Goal: Task Accomplishment & Management: Manage account settings

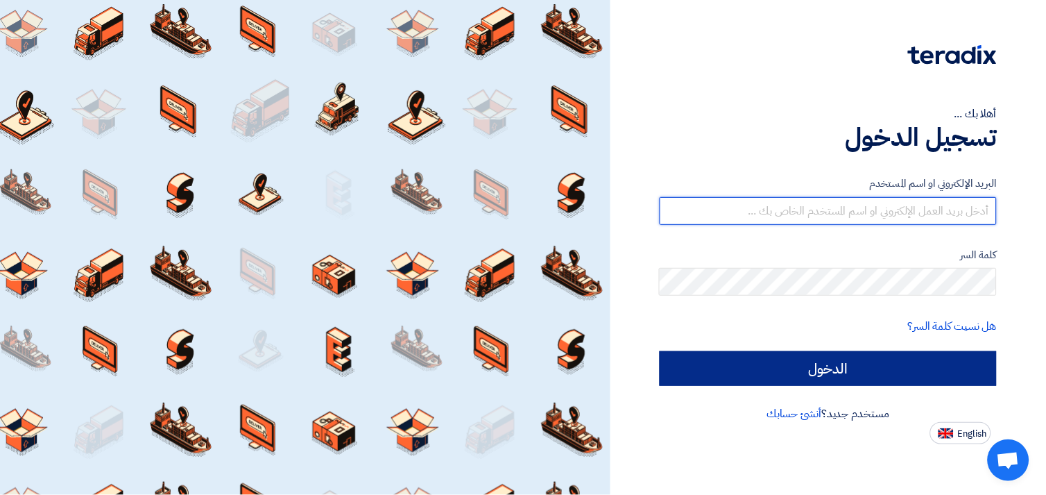
type input "[EMAIL_ADDRESS][DOMAIN_NAME]"
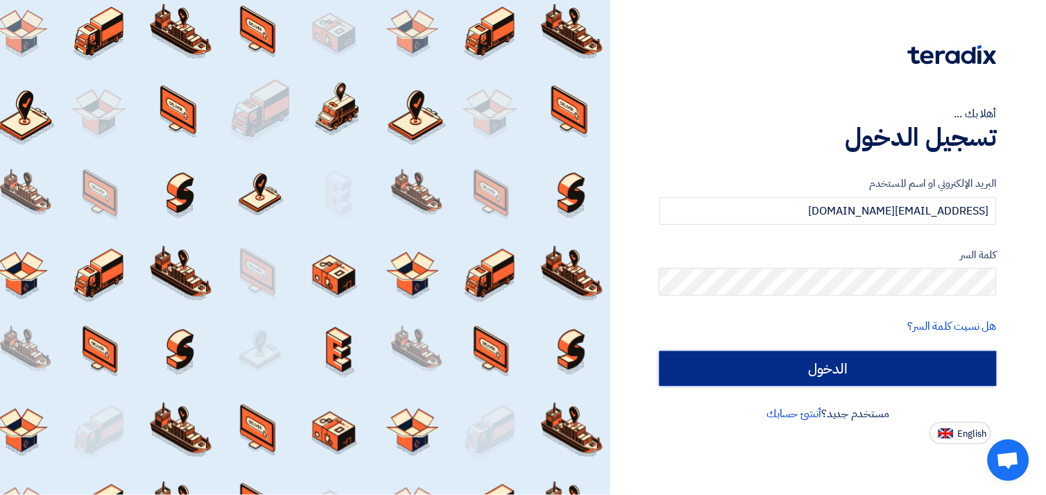
click at [765, 359] on input "الدخول" at bounding box center [828, 368] width 337 height 35
type input "Sign in"
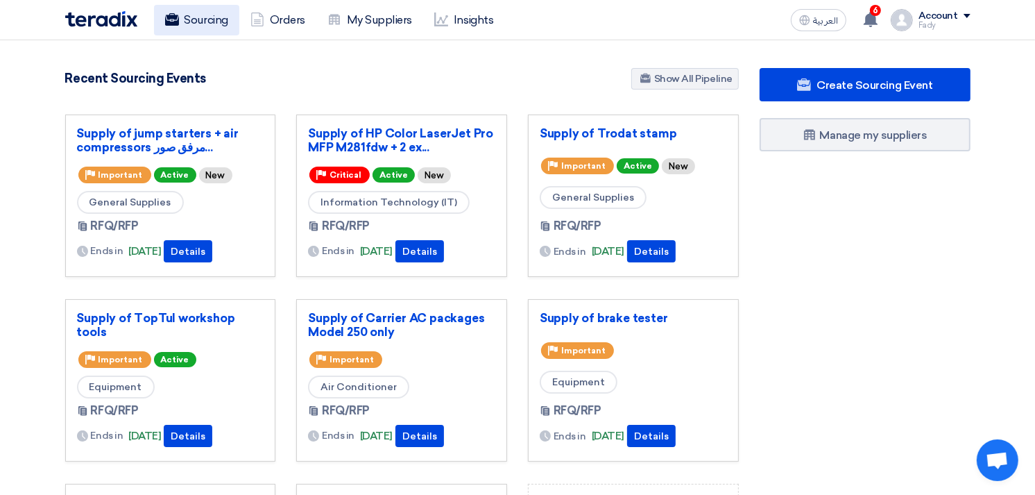
click at [217, 24] on link "Sourcing" at bounding box center [196, 20] width 85 height 31
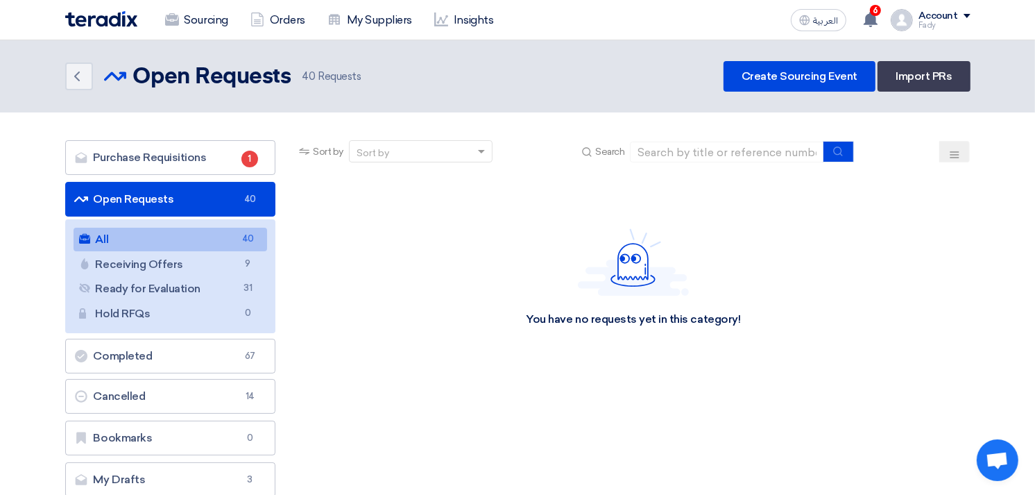
click at [153, 234] on link "All All 40" at bounding box center [171, 240] width 194 height 24
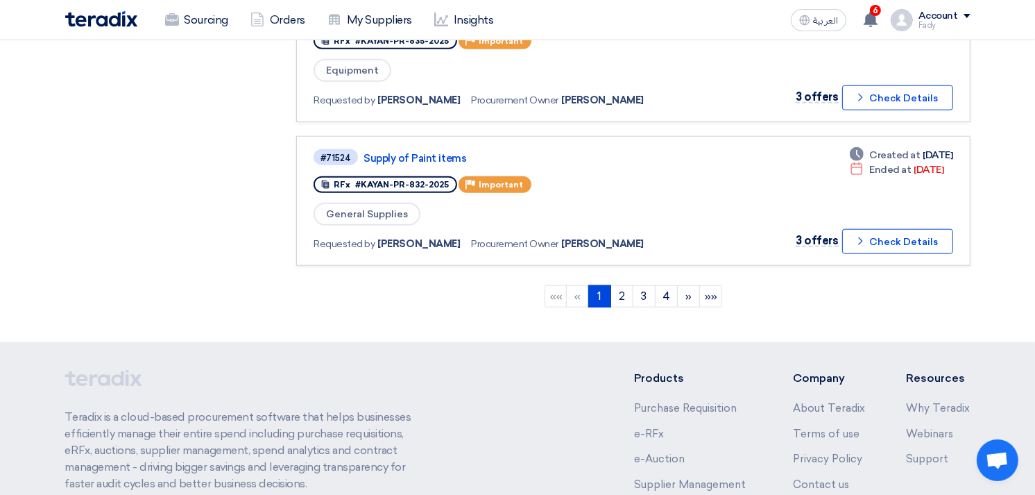
scroll to position [1222, 0]
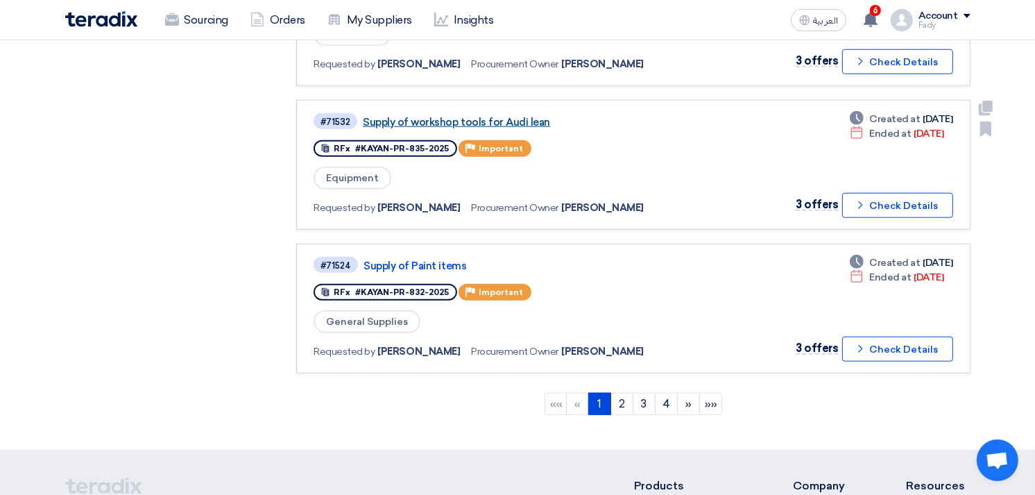
click at [497, 116] on link "Supply of workshop tools for Audi lean" at bounding box center [536, 122] width 347 height 12
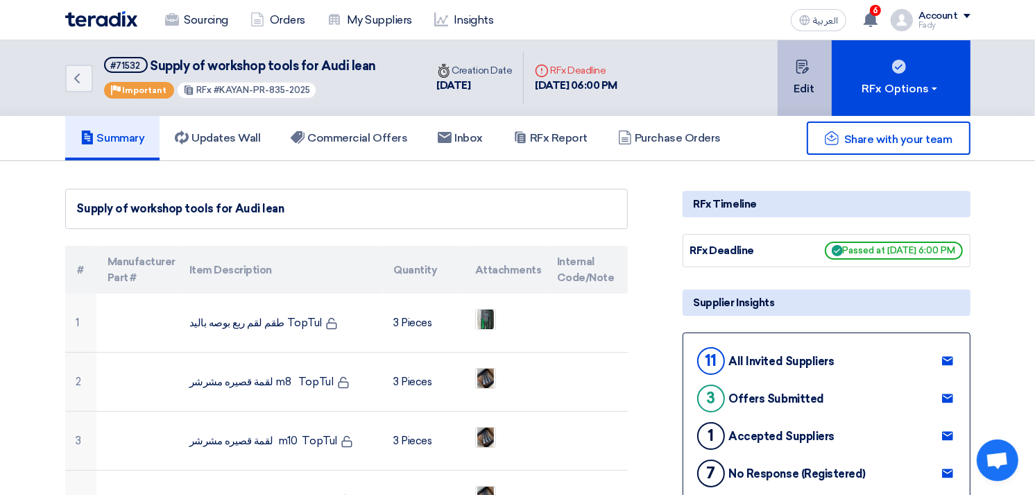
click at [794, 85] on button "Edit" at bounding box center [805, 78] width 54 height 76
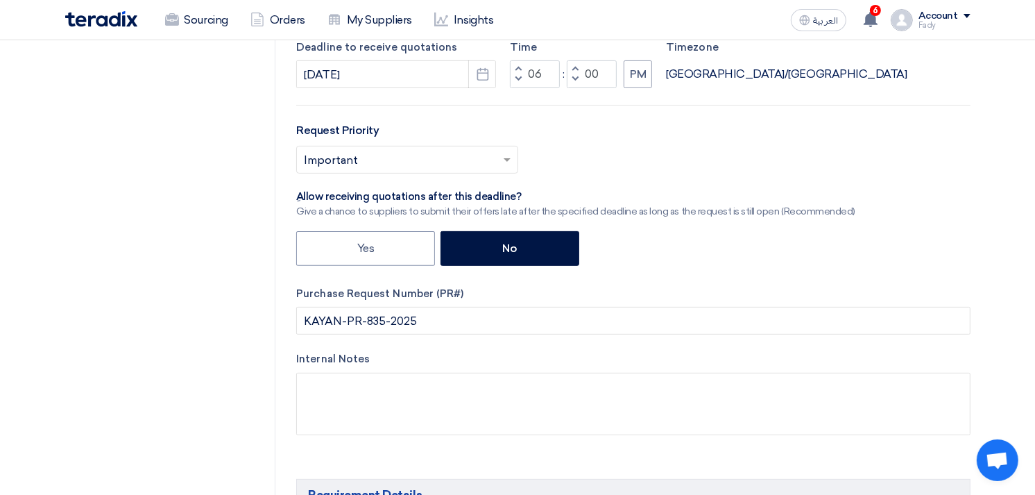
scroll to position [306, 0]
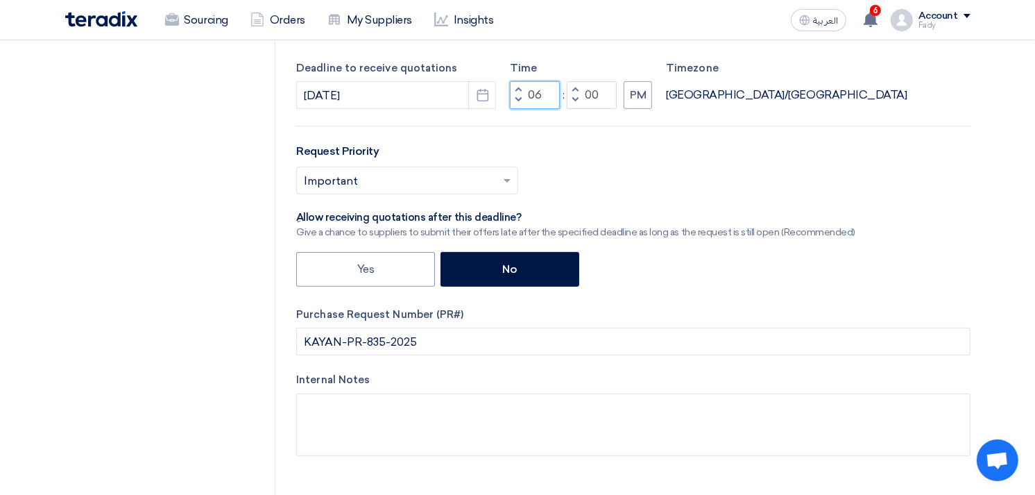
click at [538, 91] on input "06" at bounding box center [535, 95] width 50 height 28
type input "08"
click at [595, 89] on input "00" at bounding box center [592, 95] width 50 height 28
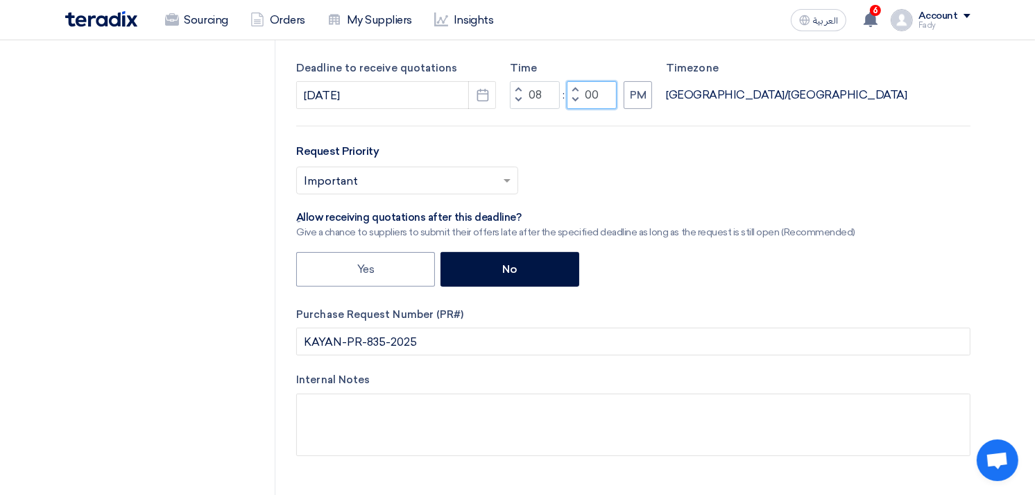
click at [595, 89] on input "00" at bounding box center [592, 95] width 50 height 28
type input "0"
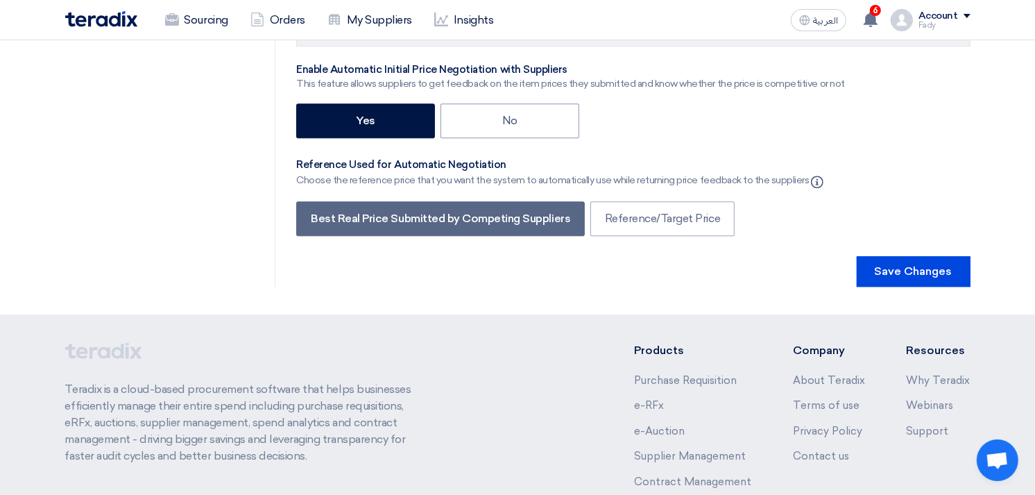
scroll to position [3270, 0]
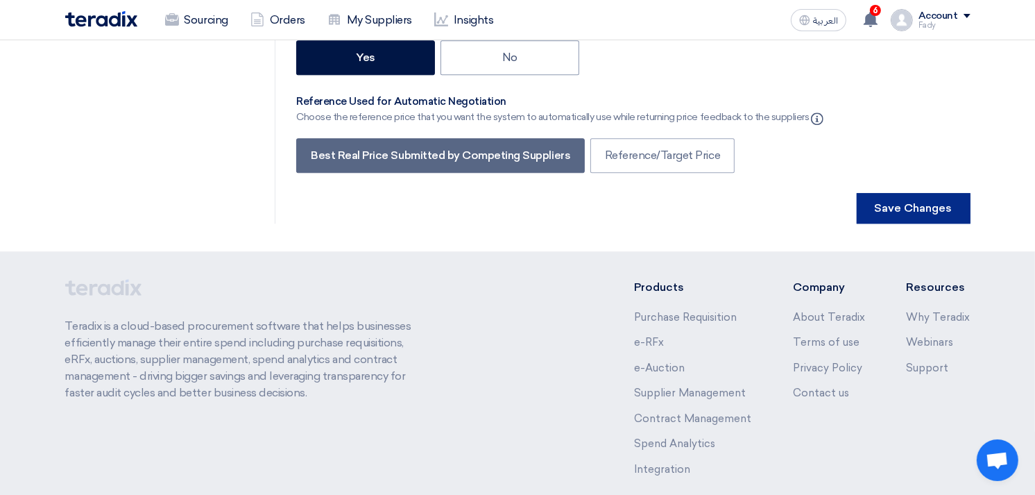
type input "10"
click at [959, 193] on button "Save Changes" at bounding box center [914, 208] width 114 height 31
click at [903, 193] on button "Save Changes" at bounding box center [914, 208] width 114 height 31
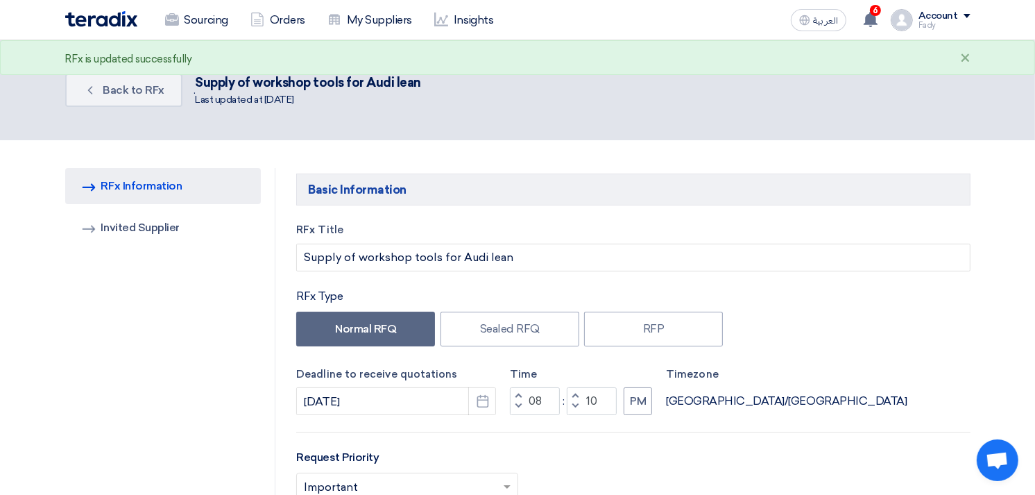
click at [508, 290] on div "RFx Type" at bounding box center [633, 296] width 674 height 17
click at [873, 18] on use at bounding box center [871, 19] width 14 height 15
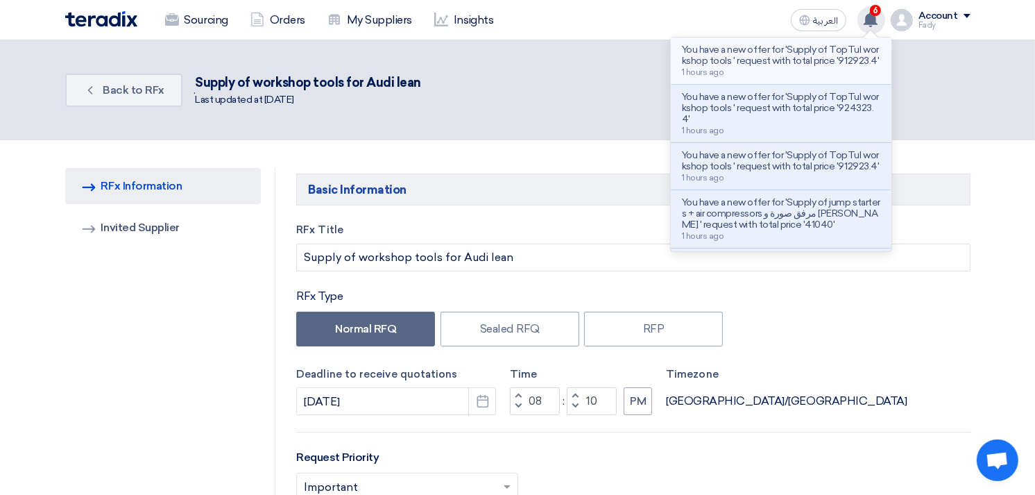
click at [809, 46] on p "You have a new offer for 'Supply of TopTul workshop tools ' request with total …" at bounding box center [781, 55] width 198 height 22
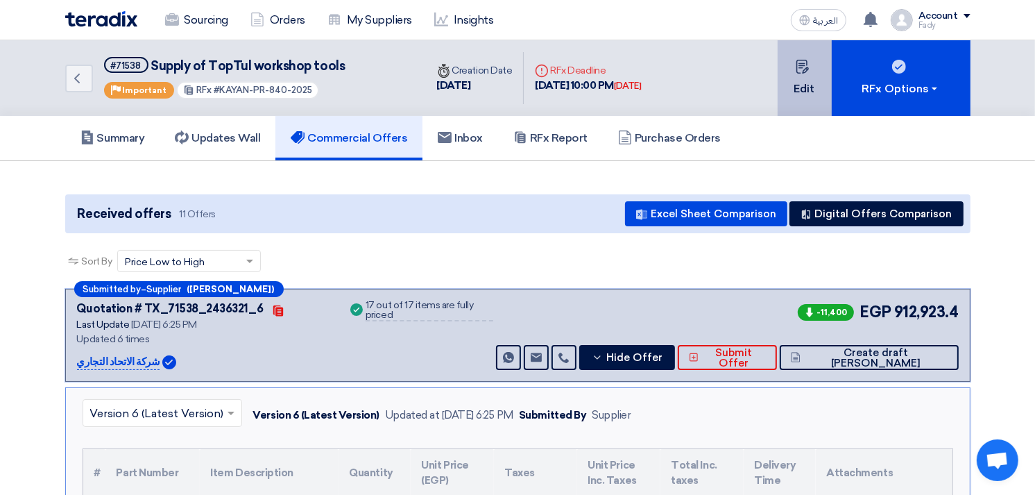
click at [793, 104] on button "Edit" at bounding box center [805, 78] width 54 height 76
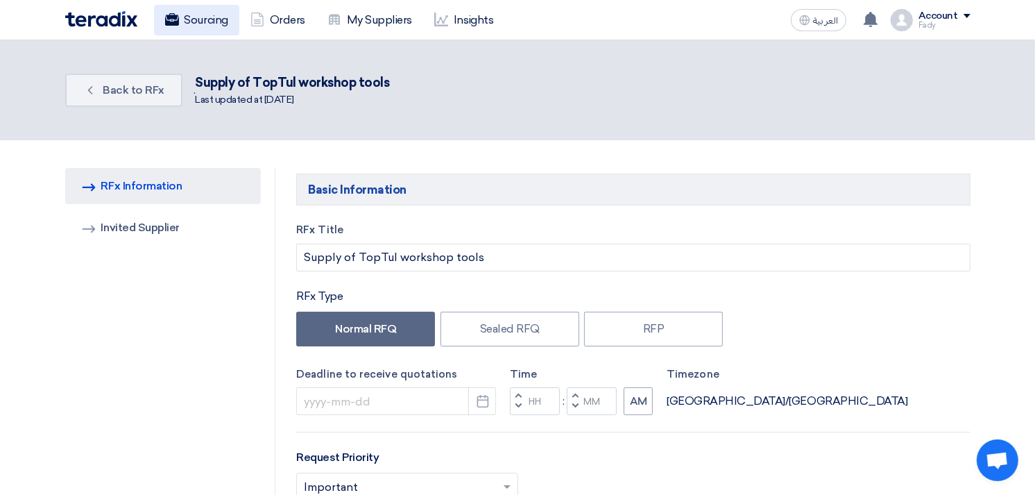
type input "[DATE]"
type input "10"
type input "00"
drag, startPoint x: 229, startPoint y: 25, endPoint x: 191, endPoint y: 16, distance: 39.2
click at [191, 16] on link "Sourcing" at bounding box center [196, 20] width 85 height 31
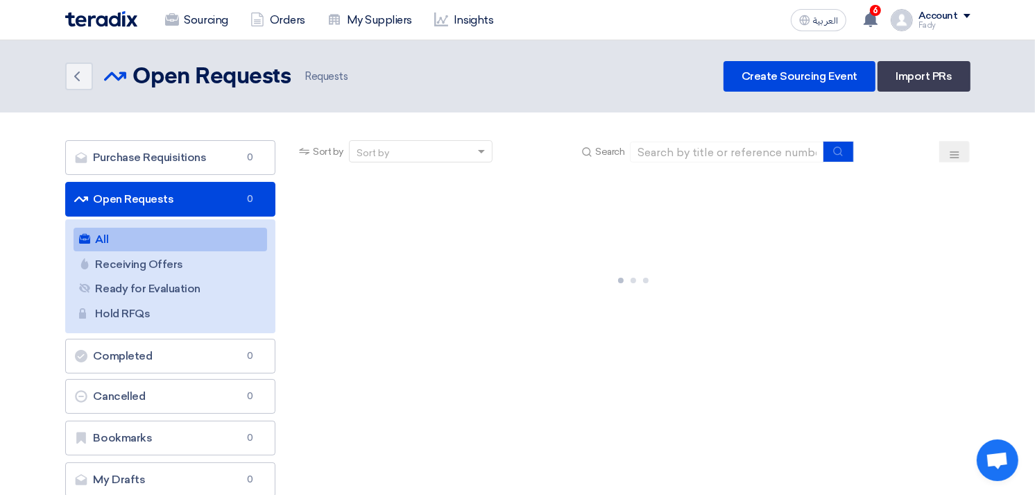
click at [191, 16] on link "Sourcing" at bounding box center [196, 20] width 85 height 31
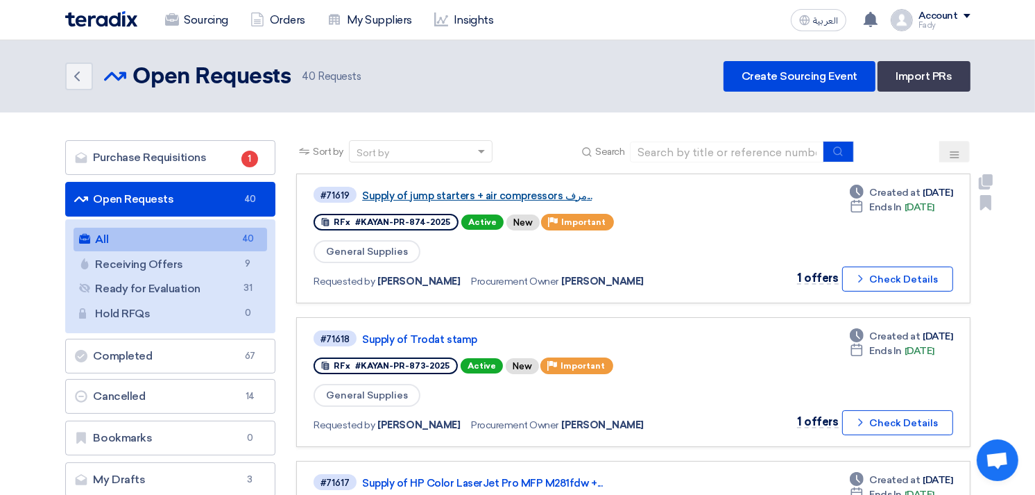
click at [398, 190] on link "Supply of jump starters + air compressors مرف..." at bounding box center [535, 195] width 347 height 12
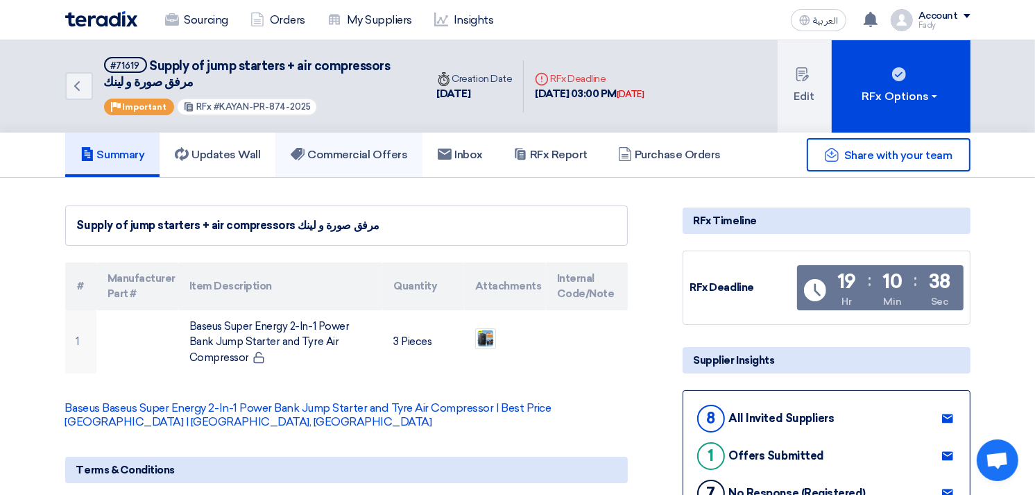
click at [365, 142] on link "Commercial Offers" at bounding box center [348, 155] width 147 height 44
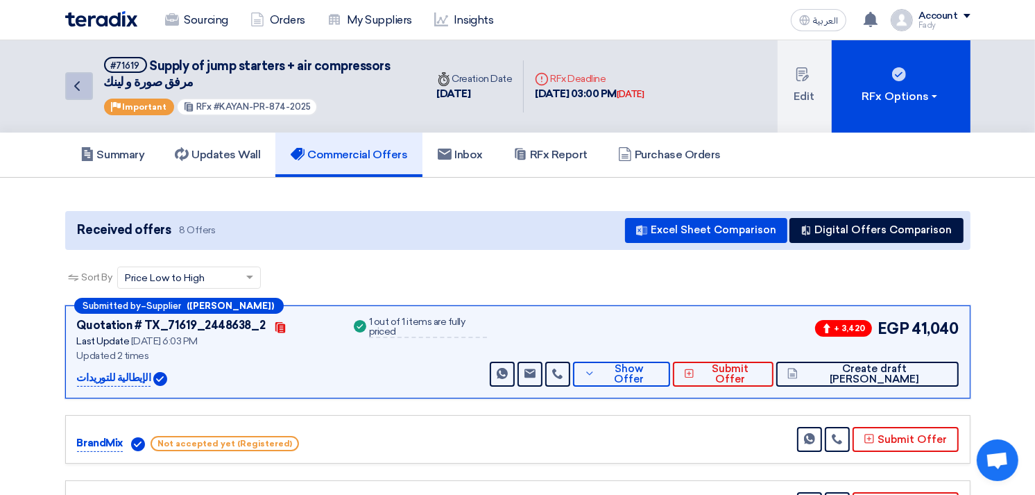
click at [83, 80] on icon "Back" at bounding box center [77, 86] width 17 height 17
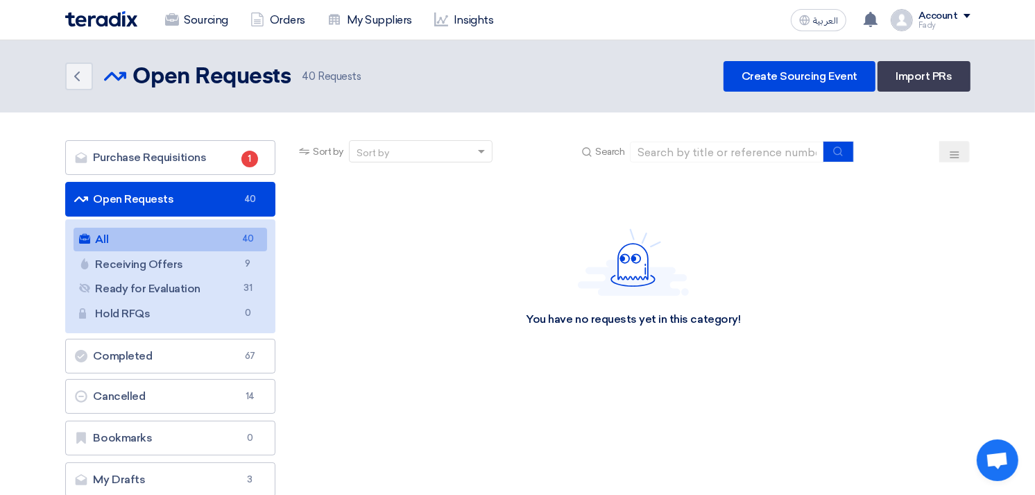
click at [212, 237] on link "All All 40" at bounding box center [171, 240] width 194 height 24
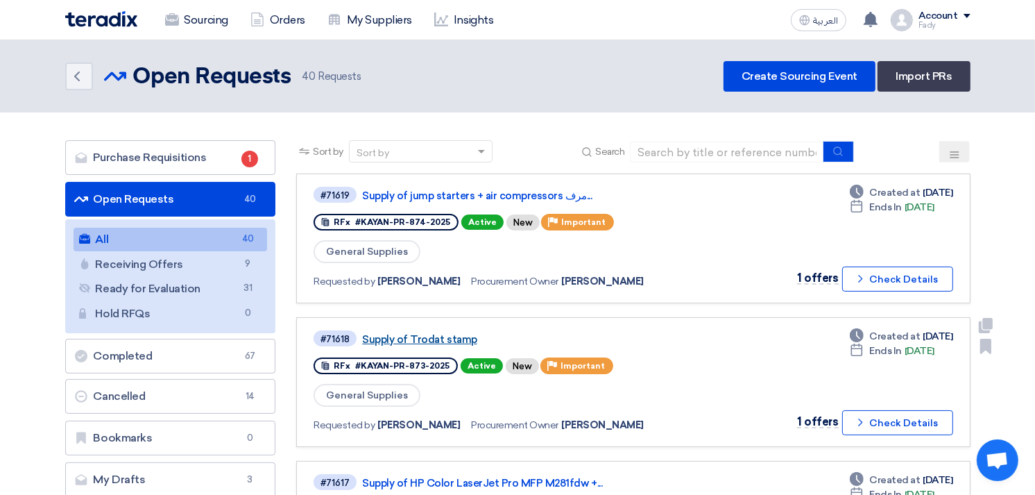
click at [417, 340] on link "Supply of Trodat stamp" at bounding box center [535, 339] width 347 height 12
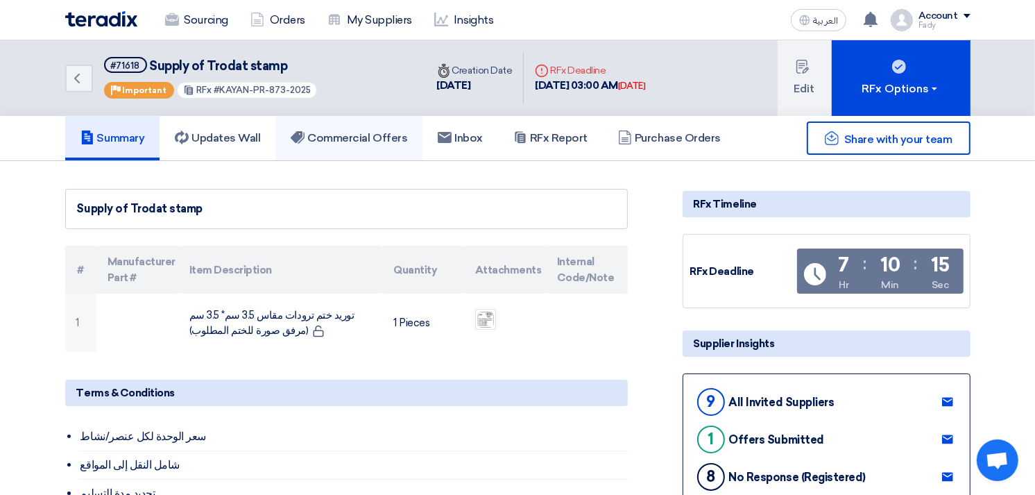
click at [336, 126] on link "Commercial Offers" at bounding box center [348, 138] width 147 height 44
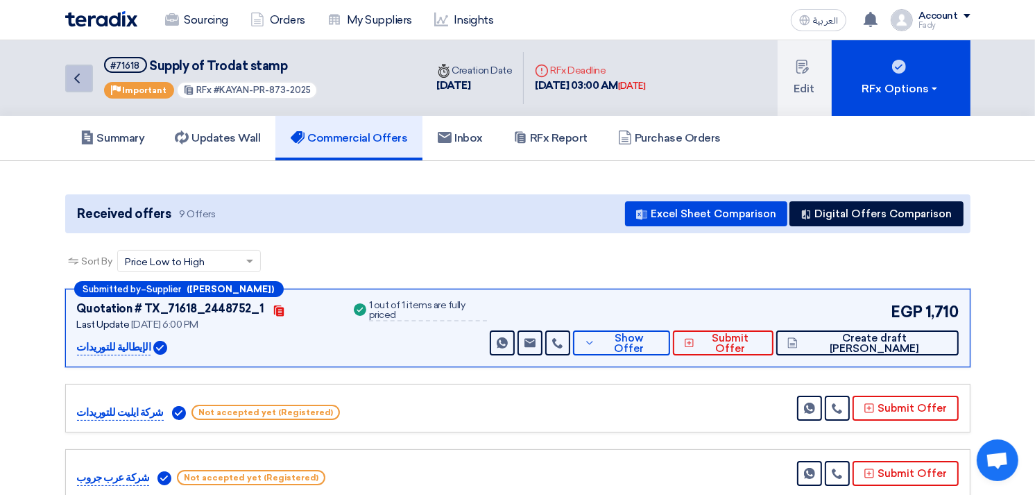
click at [83, 85] on link "Back" at bounding box center [79, 79] width 28 height 28
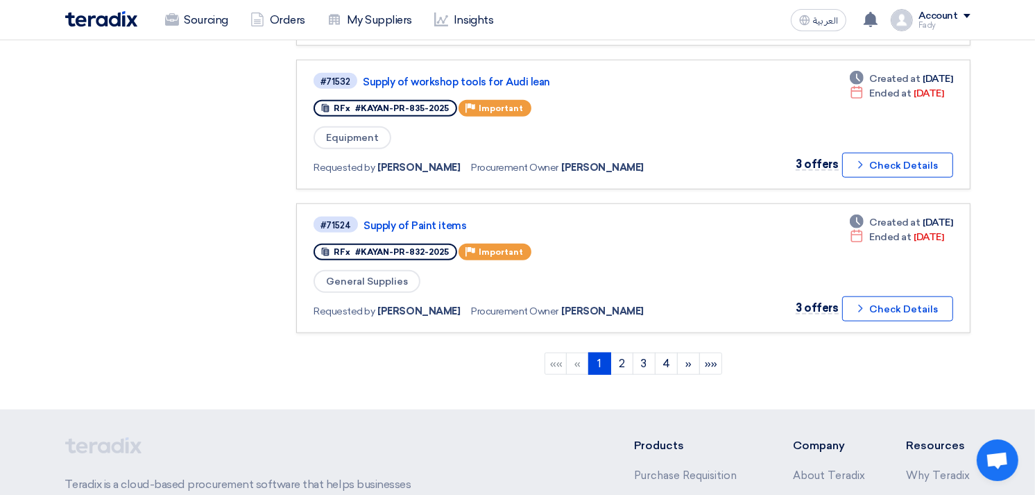
scroll to position [1264, 0]
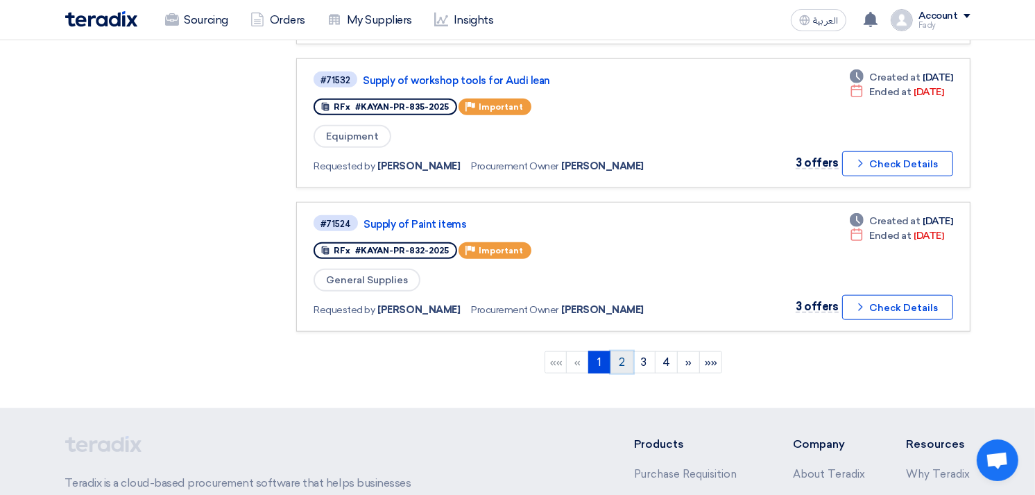
click at [615, 351] on link "2" at bounding box center [622, 362] width 23 height 22
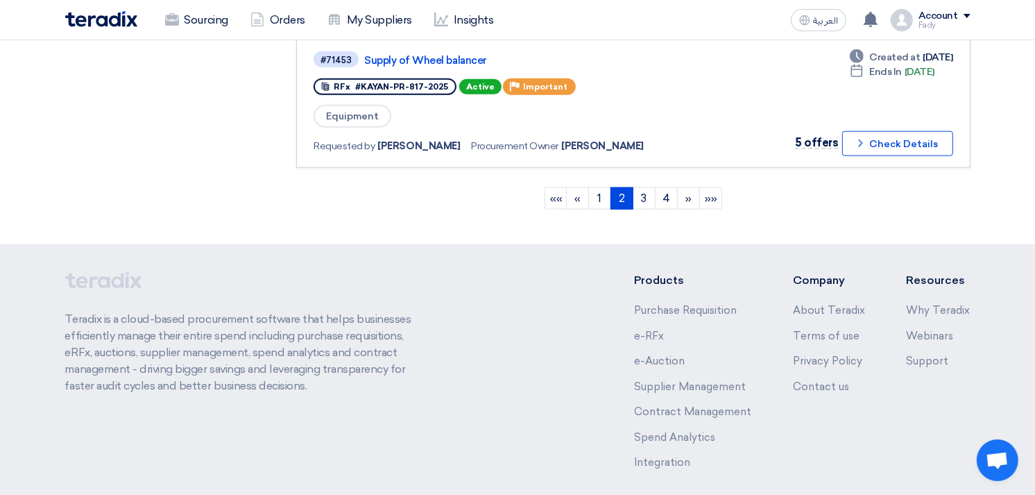
scroll to position [1399, 0]
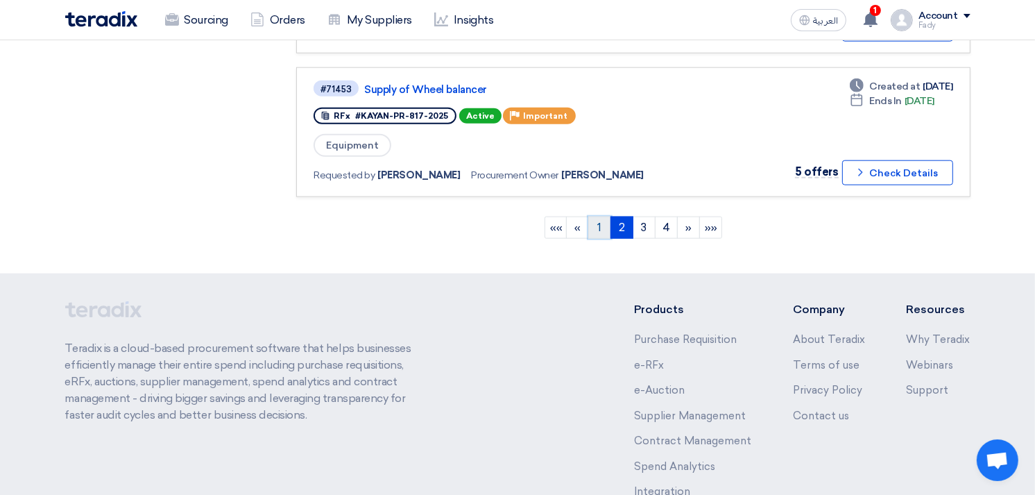
click at [599, 216] on link "1" at bounding box center [599, 227] width 23 height 22
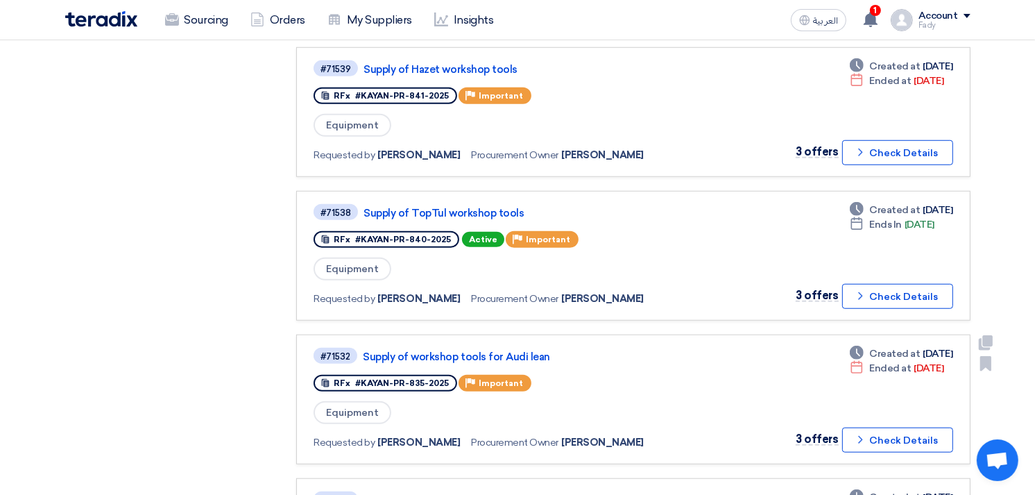
scroll to position [1089, 0]
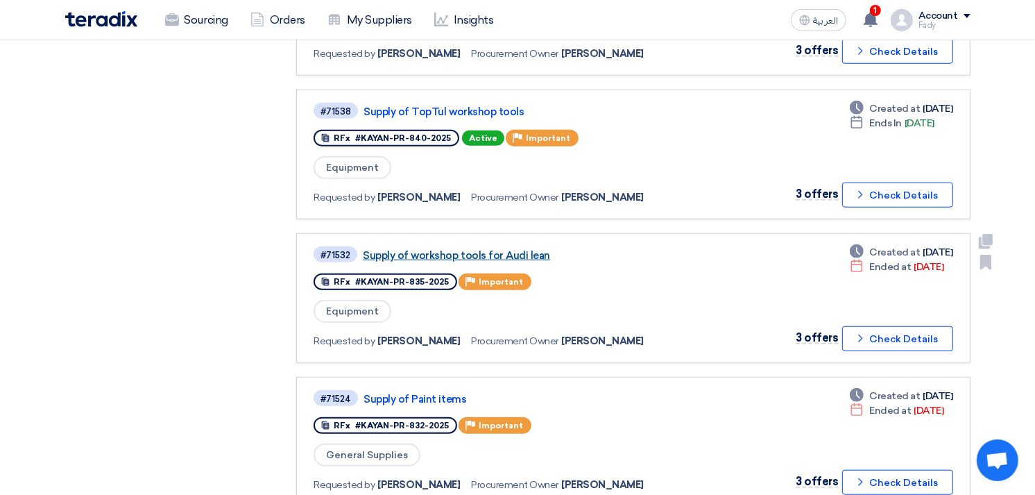
click at [477, 249] on link "Supply of workshop tools for Audi lean" at bounding box center [536, 255] width 347 height 12
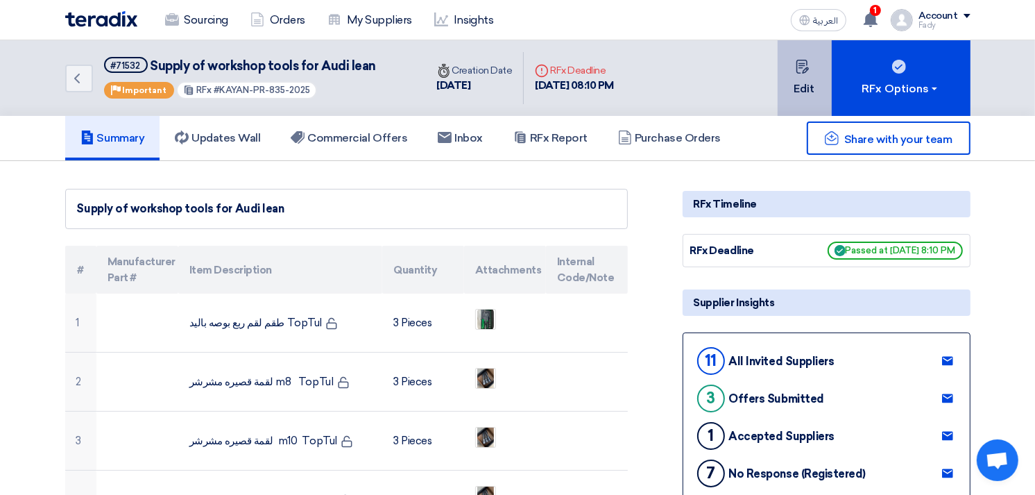
click at [796, 77] on button "Edit" at bounding box center [805, 78] width 54 height 76
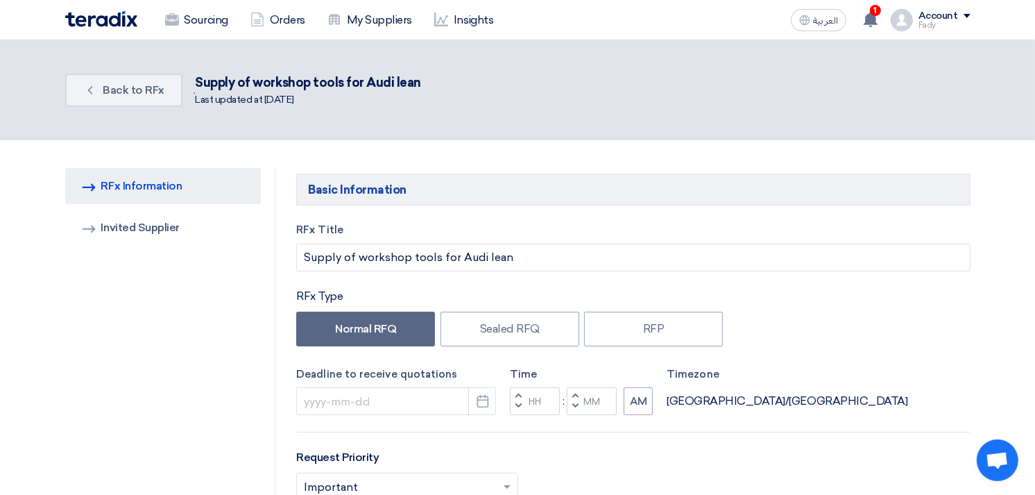
type input "[DATE]"
type input "08"
type input "10"
click at [482, 391] on button "Pick a date" at bounding box center [482, 401] width 28 height 28
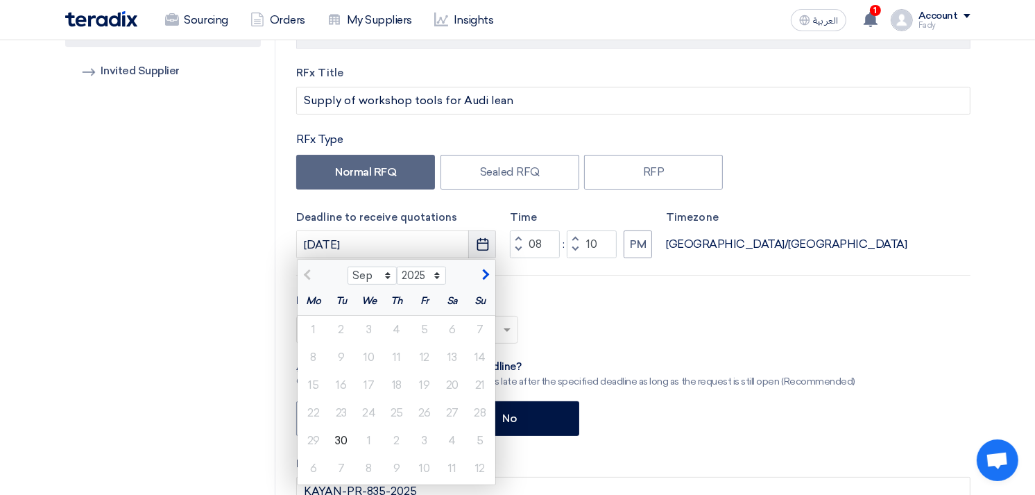
scroll to position [157, 0]
click at [350, 431] on div "30" at bounding box center [341, 440] width 28 height 28
type input "[DATE]"
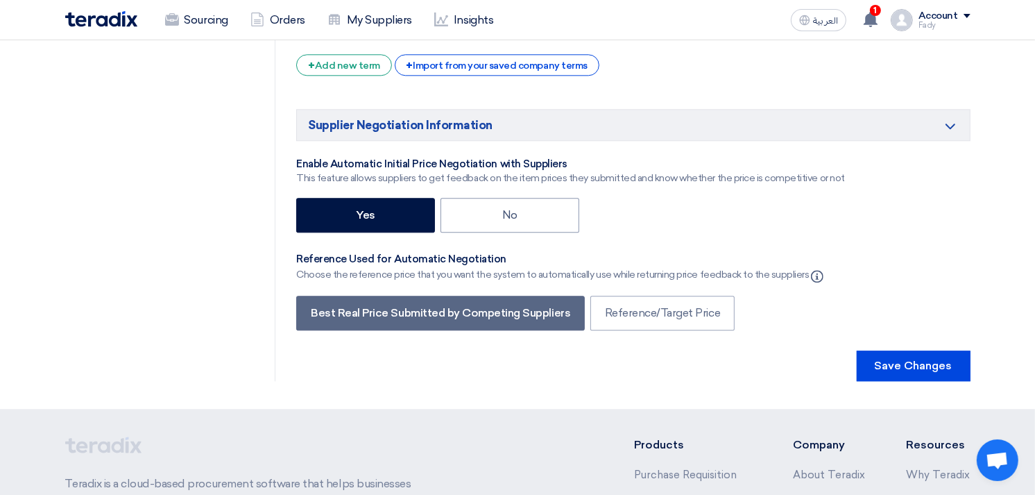
scroll to position [3243, 0]
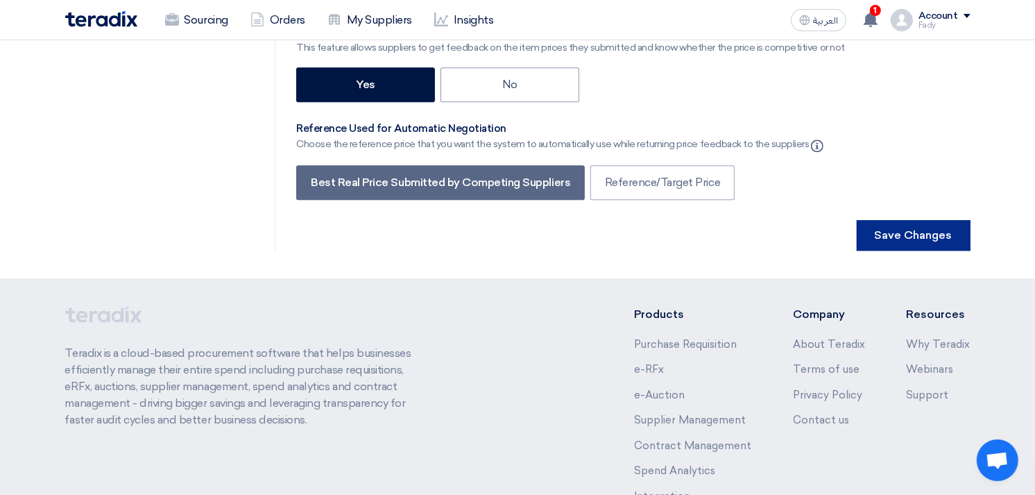
click at [900, 220] on button "Save Changes" at bounding box center [914, 235] width 114 height 31
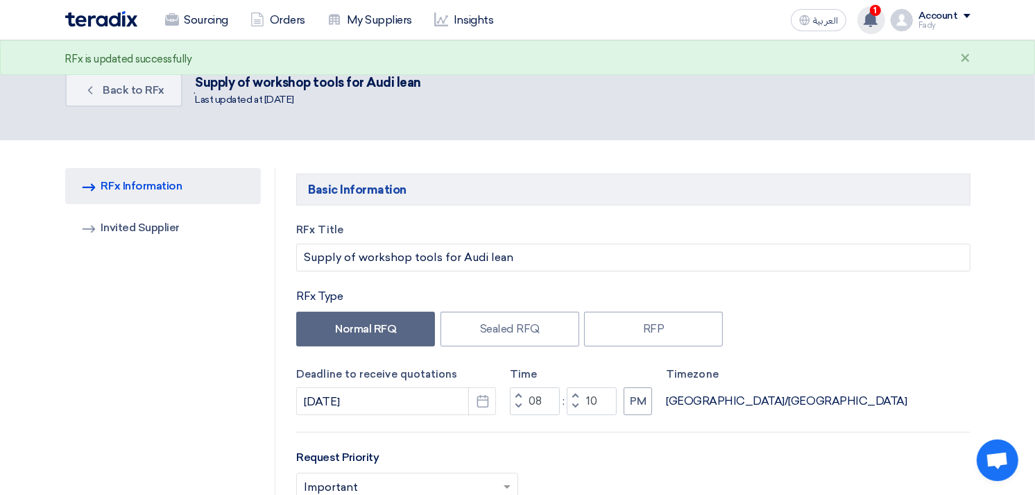
click at [878, 17] on icon at bounding box center [870, 19] width 15 height 15
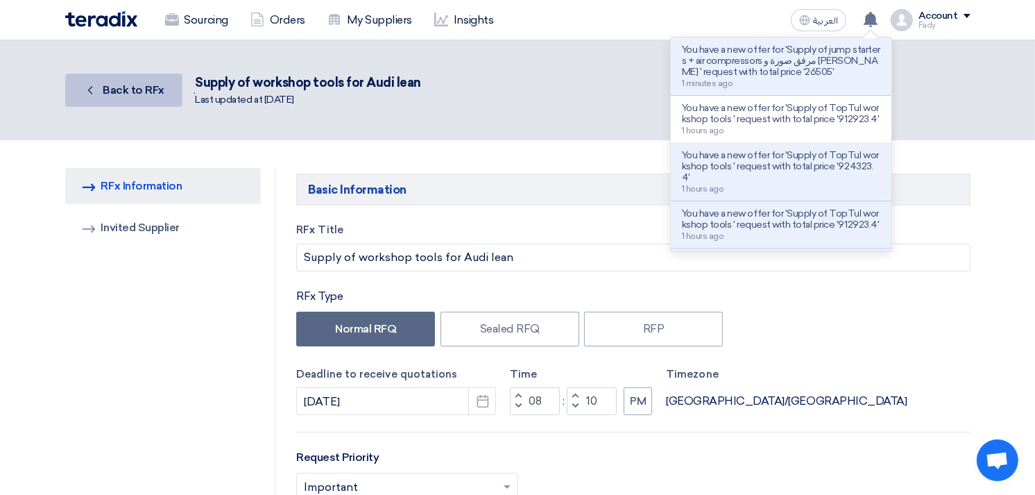
drag, startPoint x: 109, startPoint y: 99, endPoint x: 96, endPoint y: 87, distance: 17.2
click at [96, 87] on link "Back Back to RFx" at bounding box center [123, 90] width 117 height 33
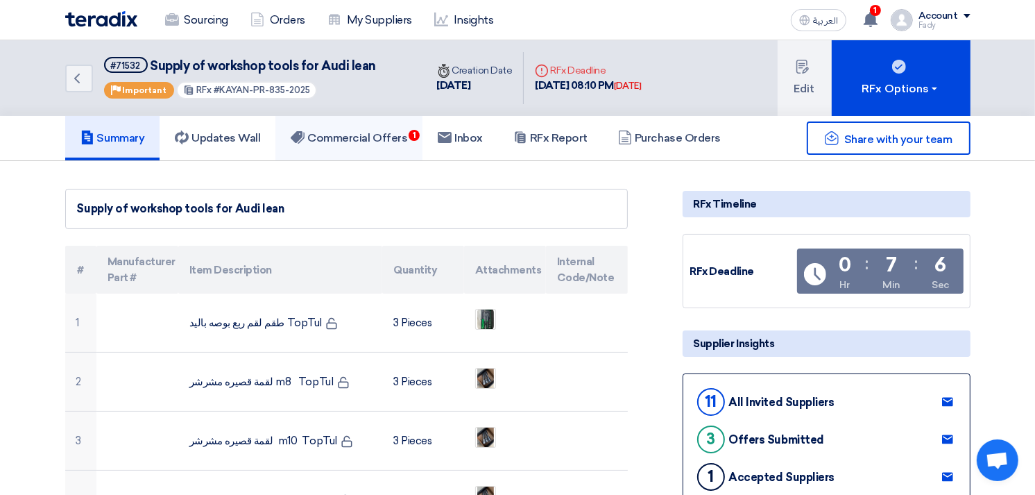
drag, startPoint x: 330, startPoint y: 130, endPoint x: 307, endPoint y: 135, distance: 24.1
click at [305, 135] on use at bounding box center [298, 137] width 14 height 12
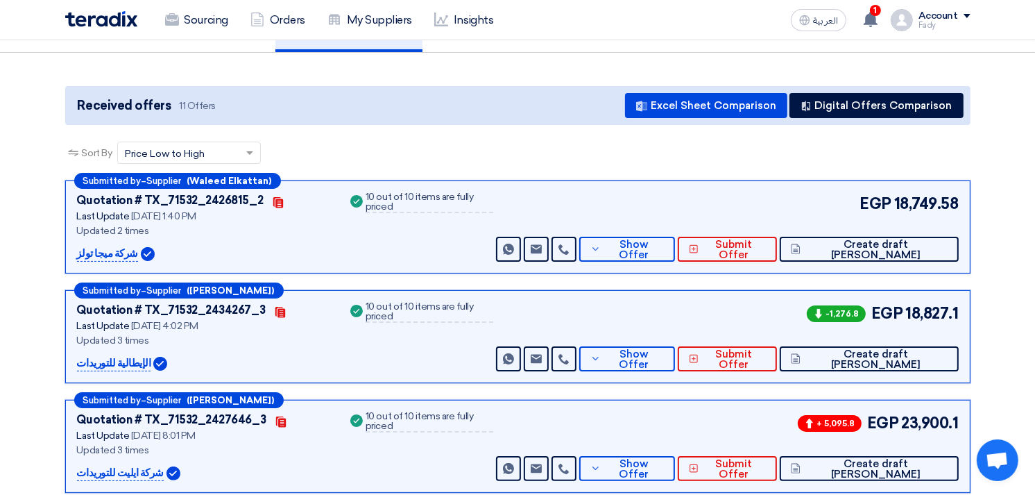
scroll to position [109, 0]
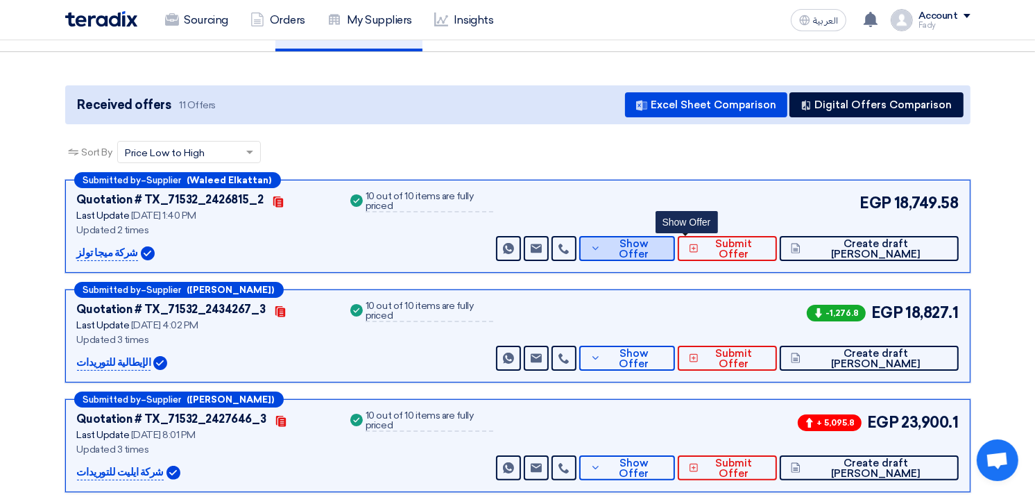
click at [675, 252] on button "Show Offer" at bounding box center [627, 248] width 96 height 25
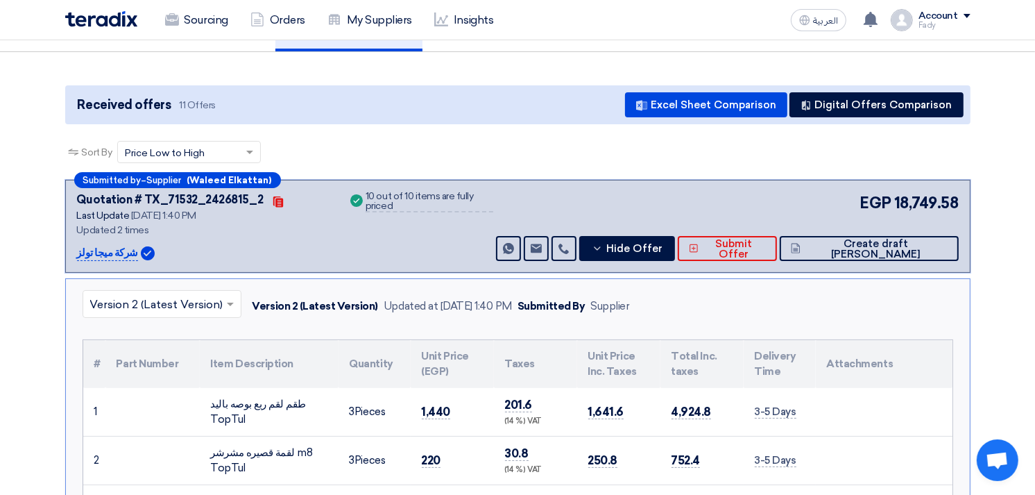
click at [629, 302] on div "Supplier" at bounding box center [609, 306] width 39 height 16
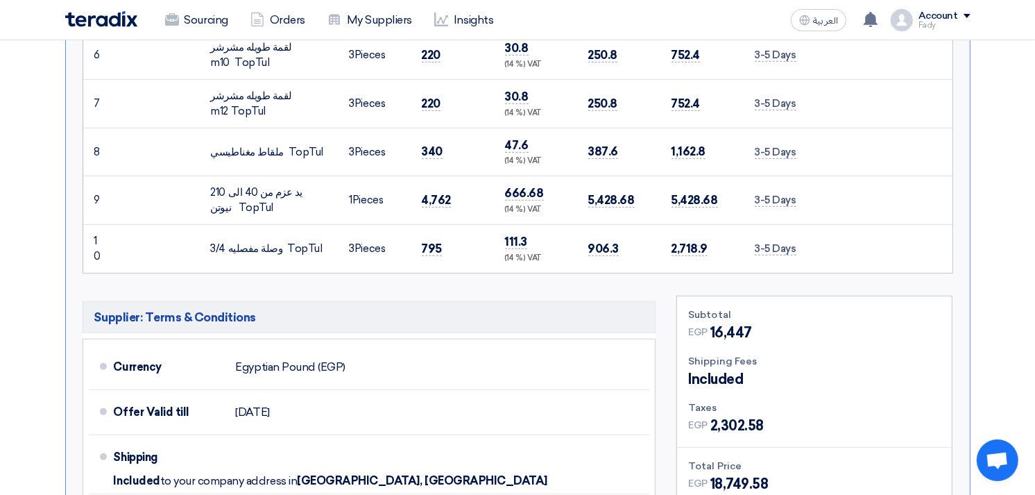
scroll to position [957, 0]
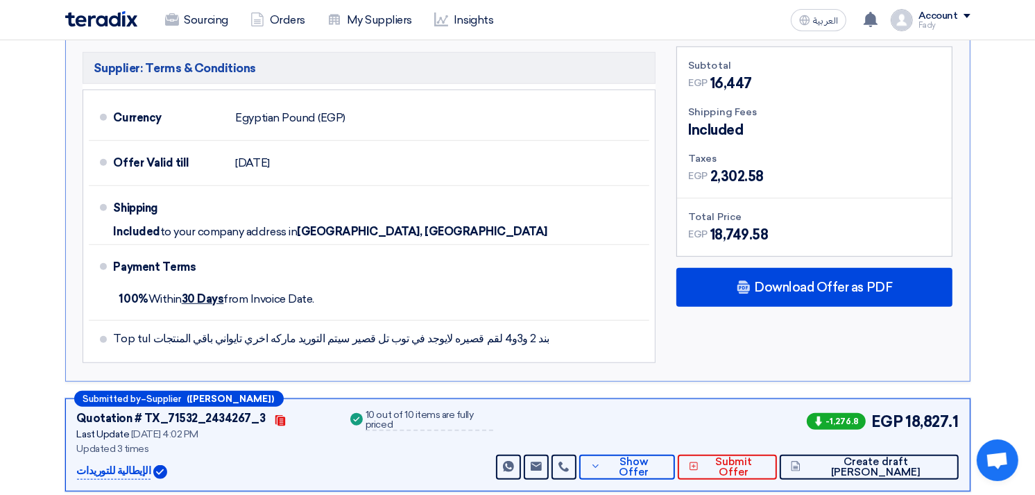
drag, startPoint x: 557, startPoint y: 248, endPoint x: 668, endPoint y: 88, distance: 195.0
click at [668, 88] on div "Subtotal EGP 16,447 Shipping Fees Included Taxes EGP EGP" at bounding box center [814, 207] width 297 height 323
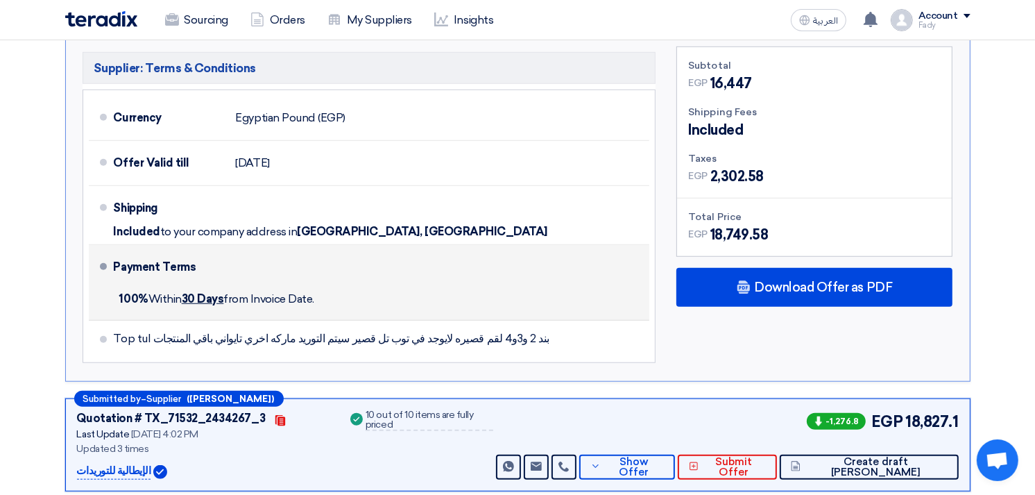
click at [640, 250] on div "Payment Terms 100% [DATE] from Invoice Date." at bounding box center [379, 282] width 531 height 64
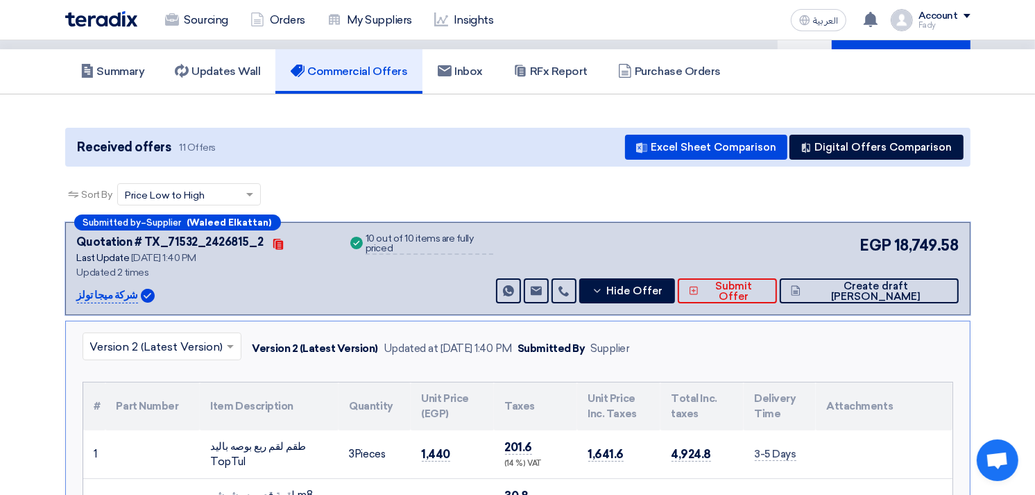
scroll to position [32, 0]
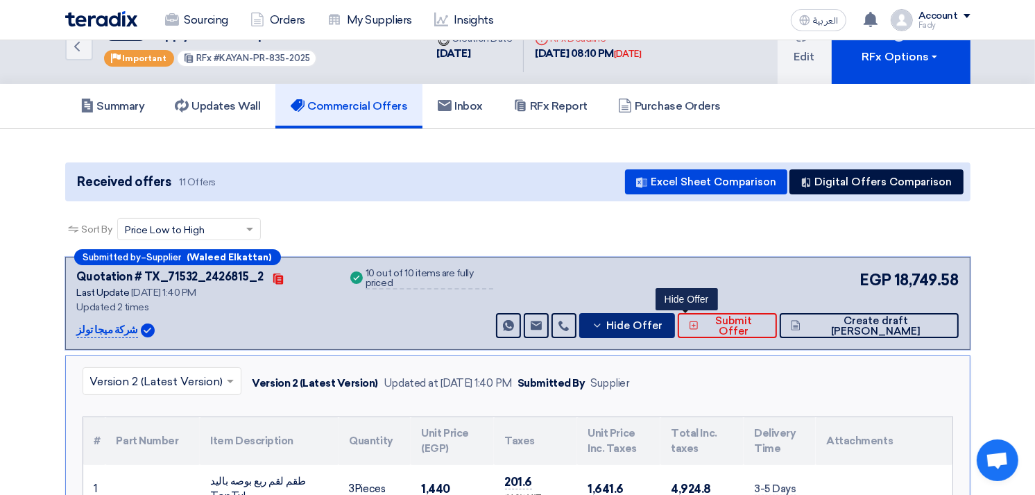
click at [663, 325] on span "Hide Offer" at bounding box center [634, 326] width 56 height 10
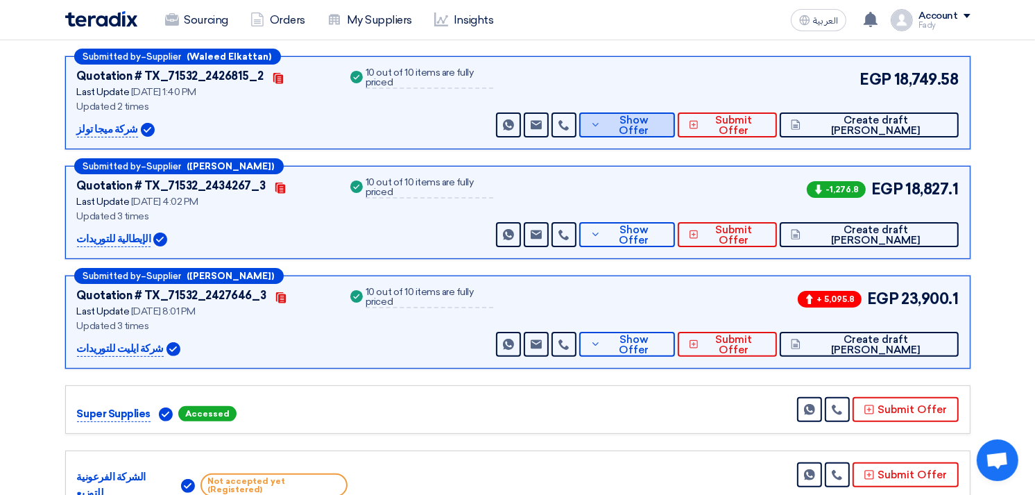
scroll to position [264, 0]
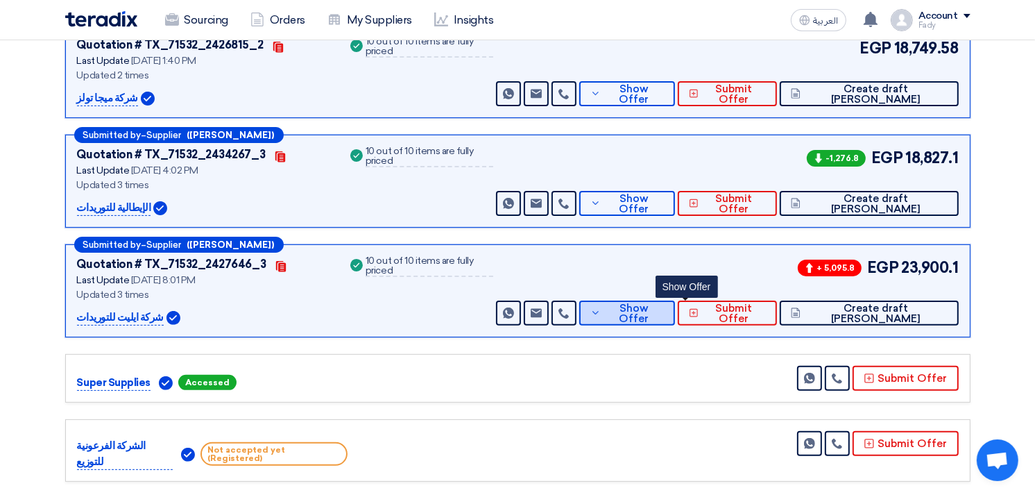
click at [664, 313] on span "Show Offer" at bounding box center [634, 313] width 60 height 21
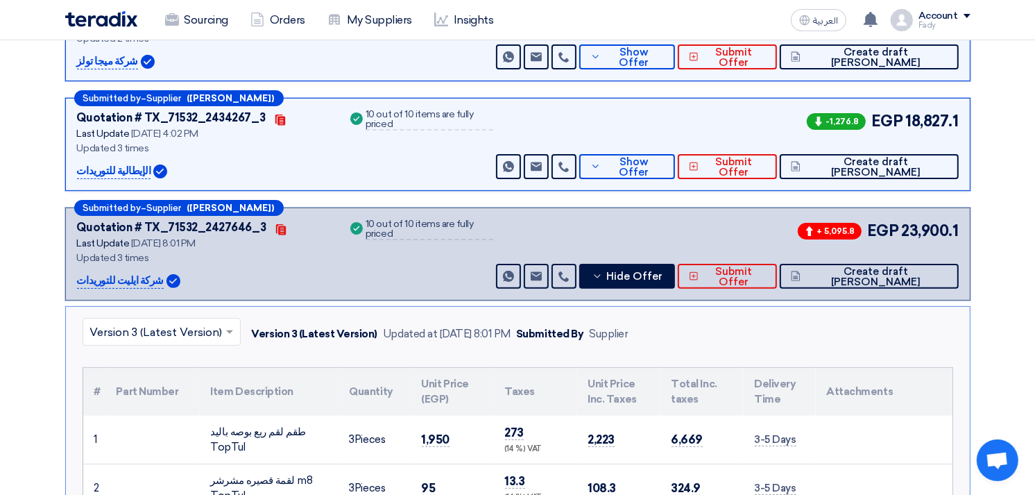
scroll to position [151, 0]
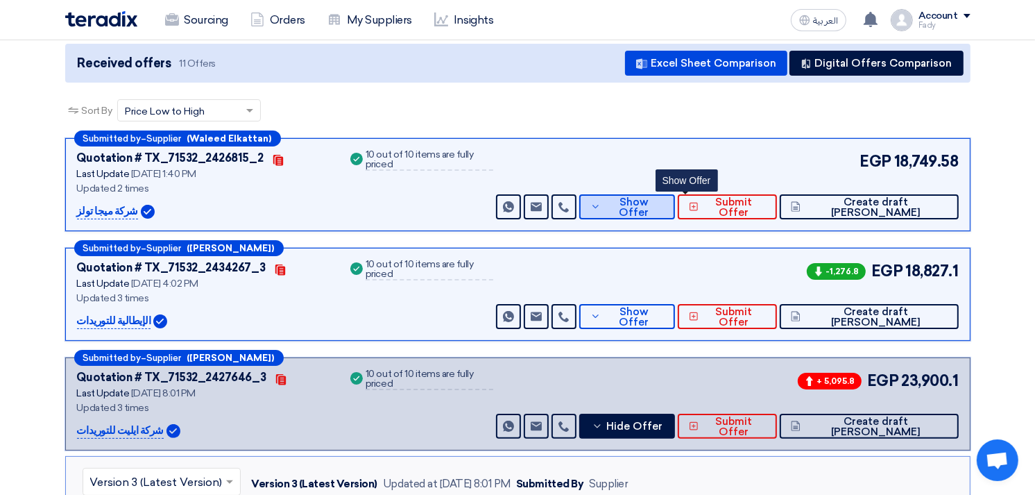
click at [675, 196] on button "Show Offer" at bounding box center [627, 206] width 96 height 25
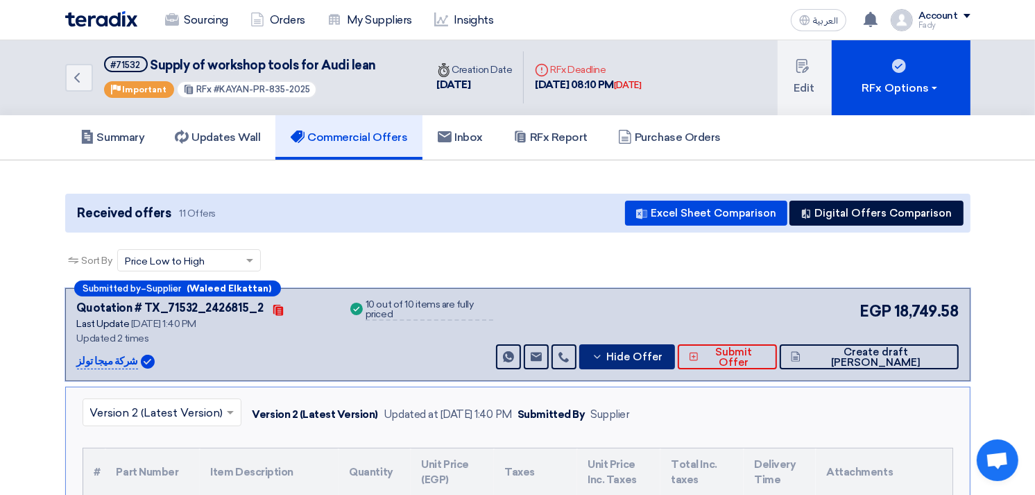
scroll to position [0, 0]
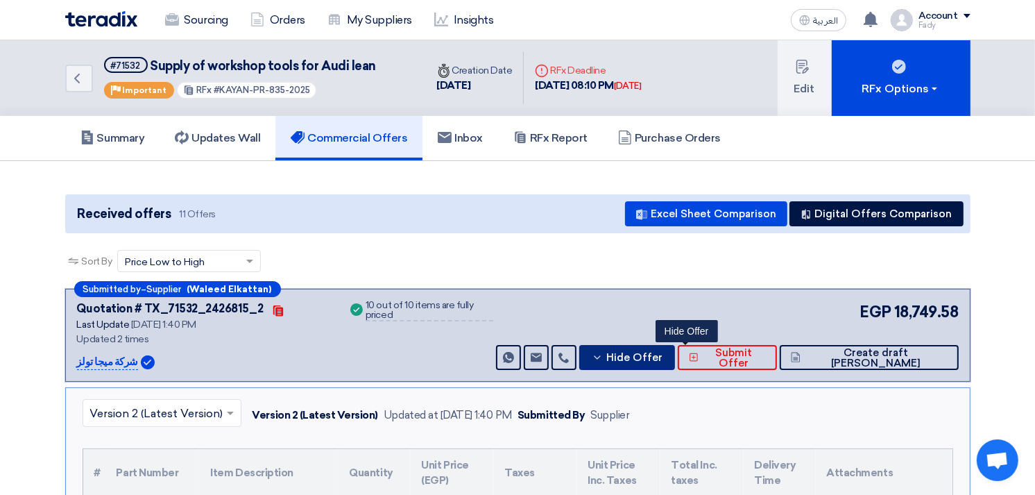
click at [675, 348] on button "Hide Offer" at bounding box center [627, 357] width 96 height 25
click at [675, 347] on button "Hide Offer" at bounding box center [627, 357] width 96 height 25
click at [676, 255] on div "Sort By Sort by × Price Low to High ×" at bounding box center [517, 269] width 905 height 39
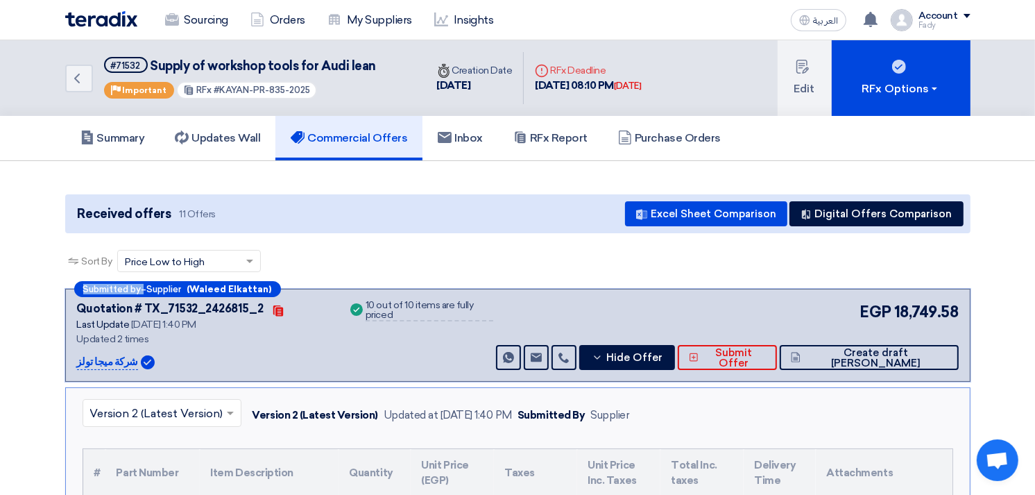
click at [676, 255] on div "Sort By Sort by × Price Low to High ×" at bounding box center [517, 269] width 905 height 39
click at [95, 51] on div "Back #71532 Supply of workshop tools for Audi lean Priority Important RFx #KAYA…" at bounding box center [245, 78] width 361 height 76
click at [80, 78] on icon "Back" at bounding box center [77, 78] width 17 height 17
